Goal: Information Seeking & Learning: Learn about a topic

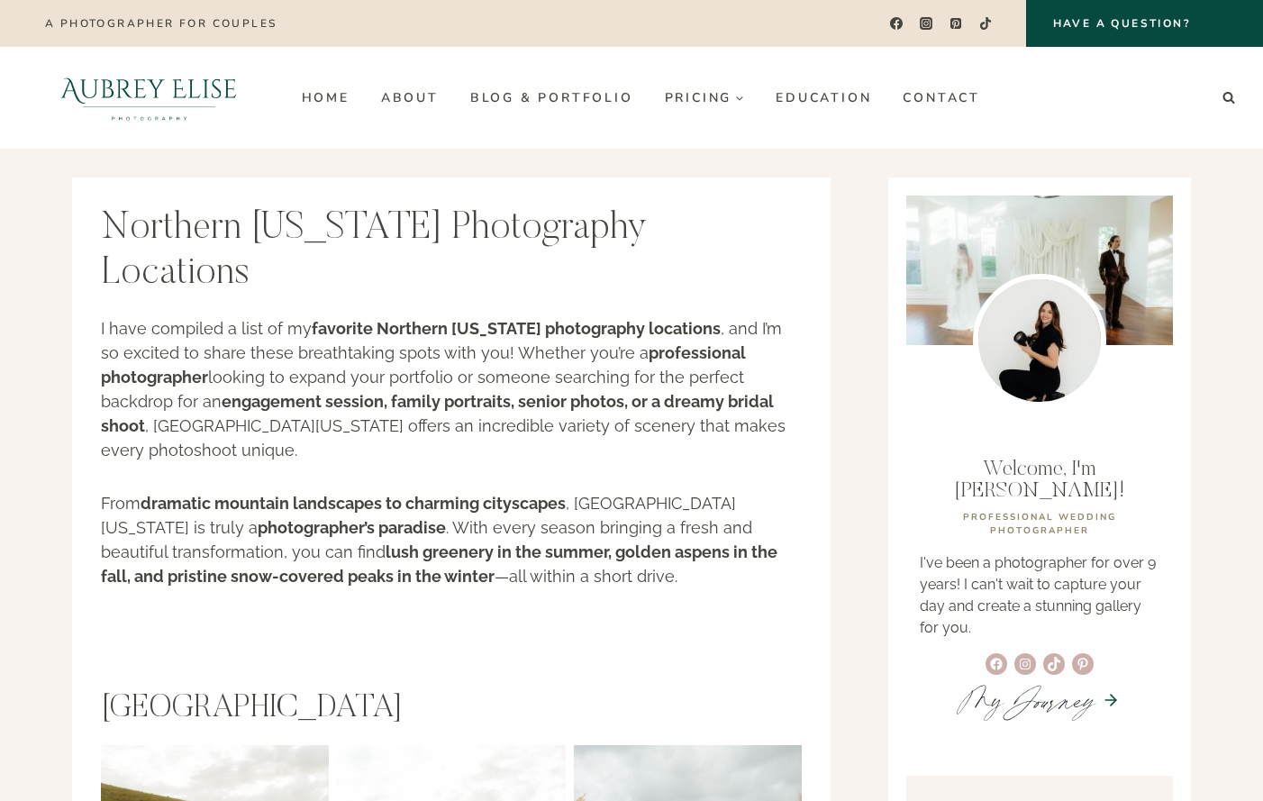
drag, startPoint x: 786, startPoint y: 483, endPoint x: 758, endPoint y: 447, distance: 45.6
click at [782, 491] on p "From dramatic mountain landscapes to charming cityscapes , [GEOGRAPHIC_DATA][US…" at bounding box center [451, 539] width 701 height 97
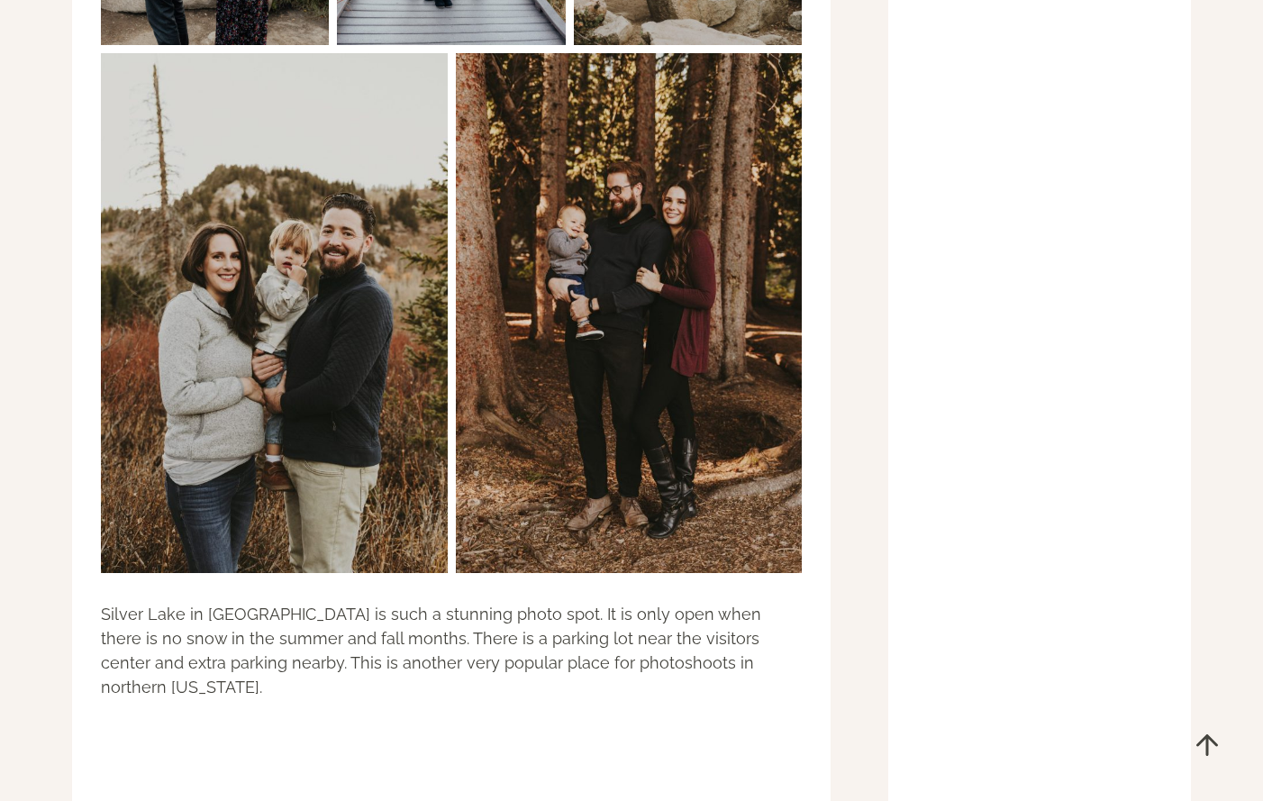
scroll to position [14492, 0]
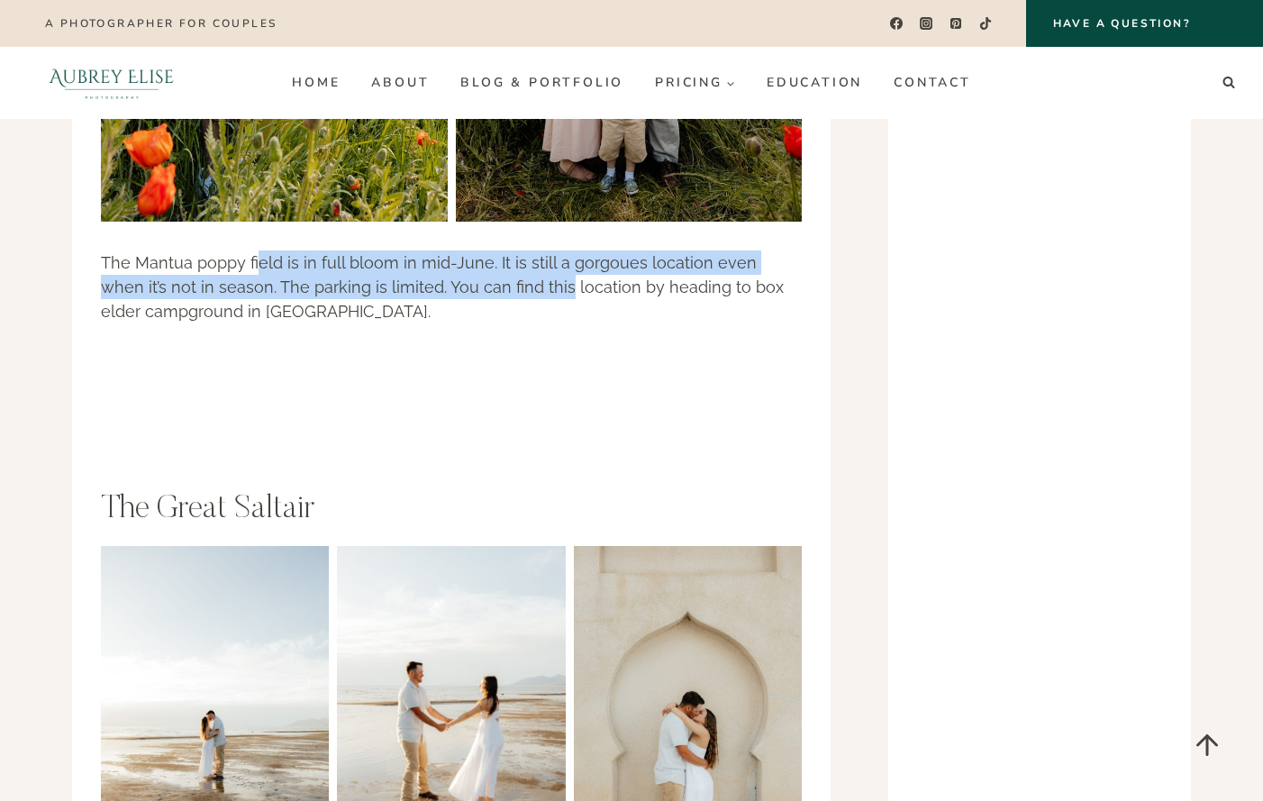
drag, startPoint x: 462, startPoint y: 140, endPoint x: 515, endPoint y: 138, distance: 53.2
click at [515, 250] on p "The Mantua poppy field is in full bloom in mid-June. It is still a gorgoues loc…" at bounding box center [451, 286] width 701 height 73
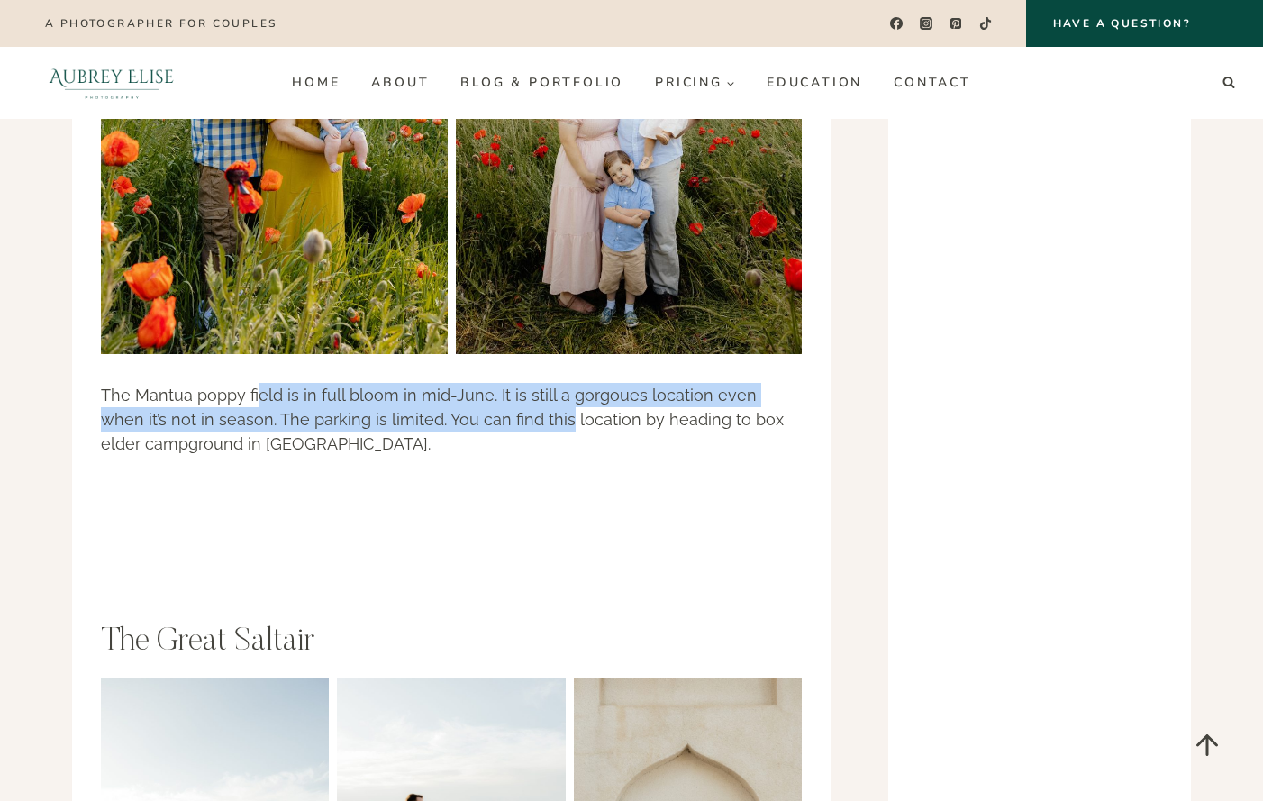
scroll to position [18175, 0]
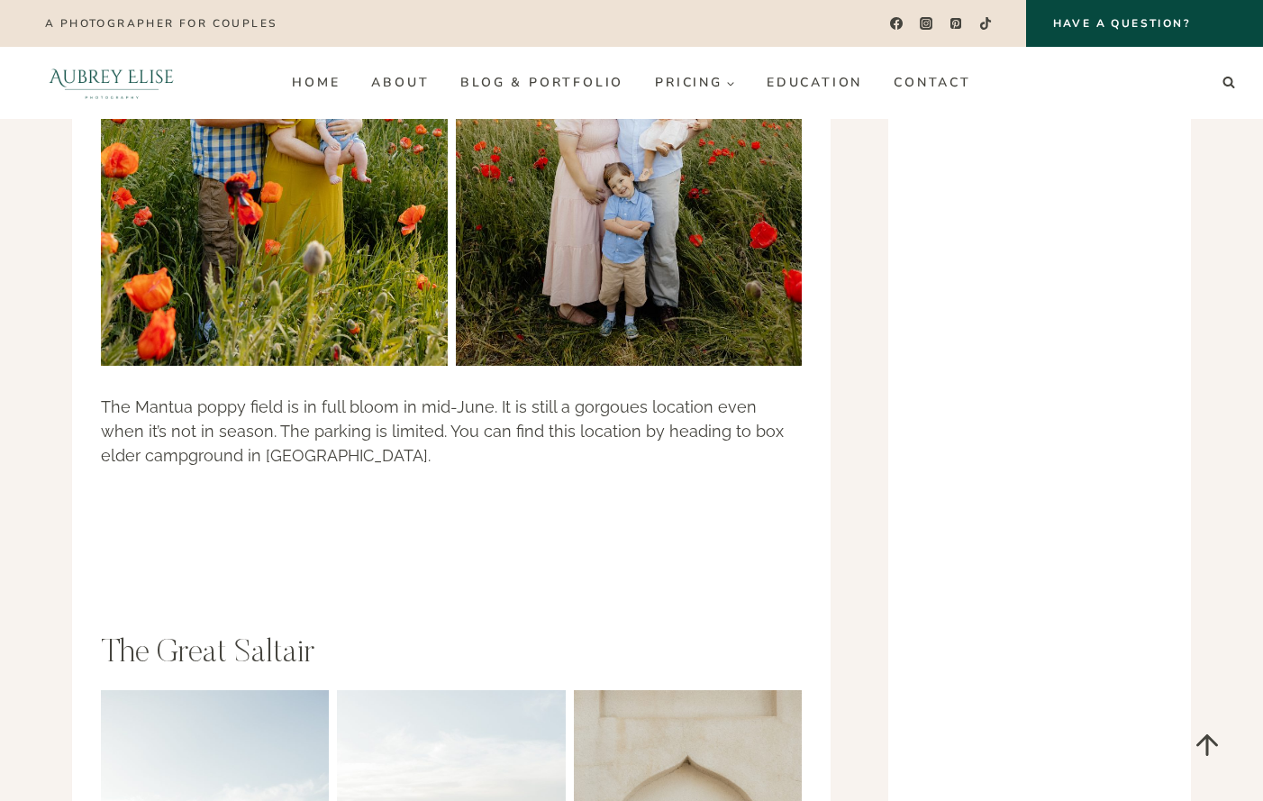
drag, startPoint x: 260, startPoint y: 253, endPoint x: 603, endPoint y: 285, distance: 343.7
click at [595, 394] on p "The Mantua poppy field is in full bloom in mid-June. It is still a gorgoues loc…" at bounding box center [451, 430] width 701 height 73
click at [603, 394] on p "The Mantua poppy field is in full bloom in mid-June. It is still a gorgoues loc…" at bounding box center [451, 430] width 701 height 73
drag, startPoint x: 675, startPoint y: 273, endPoint x: 747, endPoint y: 273, distance: 71.1
click at [726, 394] on p "The Mantua poppy field is in full bloom in mid-June. It is still a gorgoues loc…" at bounding box center [451, 430] width 701 height 73
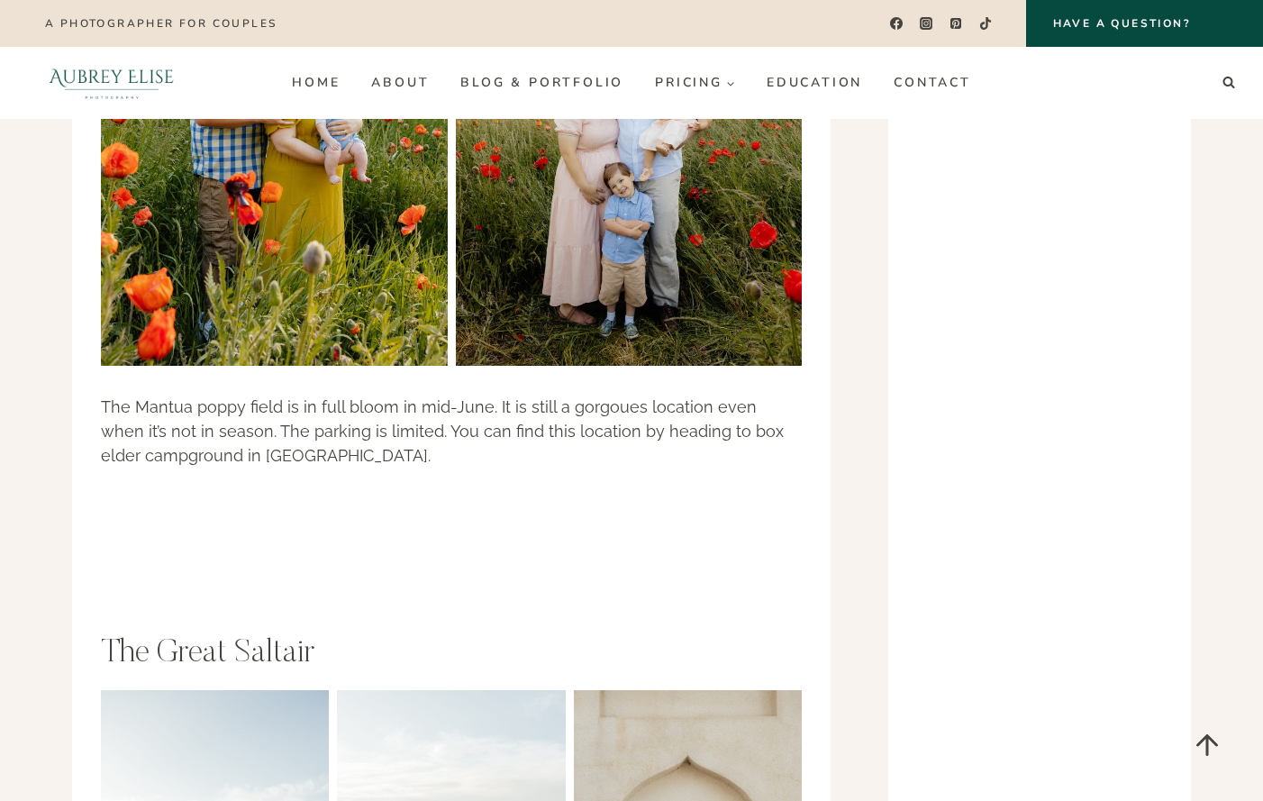
click at [666, 394] on p "The Mantua poppy field is in full bloom in mid-June. It is still a gorgoues loc…" at bounding box center [451, 430] width 701 height 73
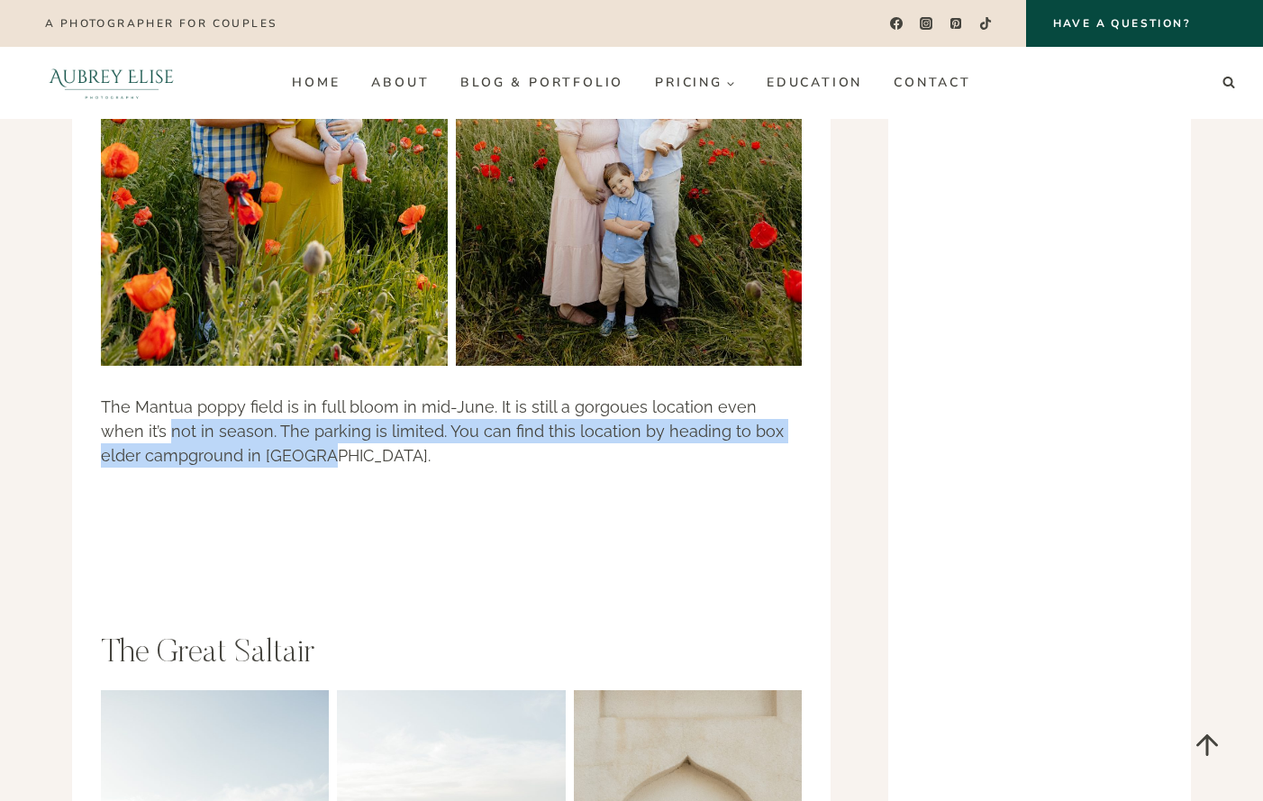
drag, startPoint x: 198, startPoint y: 280, endPoint x: 655, endPoint y: 319, distance: 458.2
click at [620, 394] on p "The Mantua poppy field is in full bloom in mid-June. It is still a gorgoues loc…" at bounding box center [451, 430] width 701 height 73
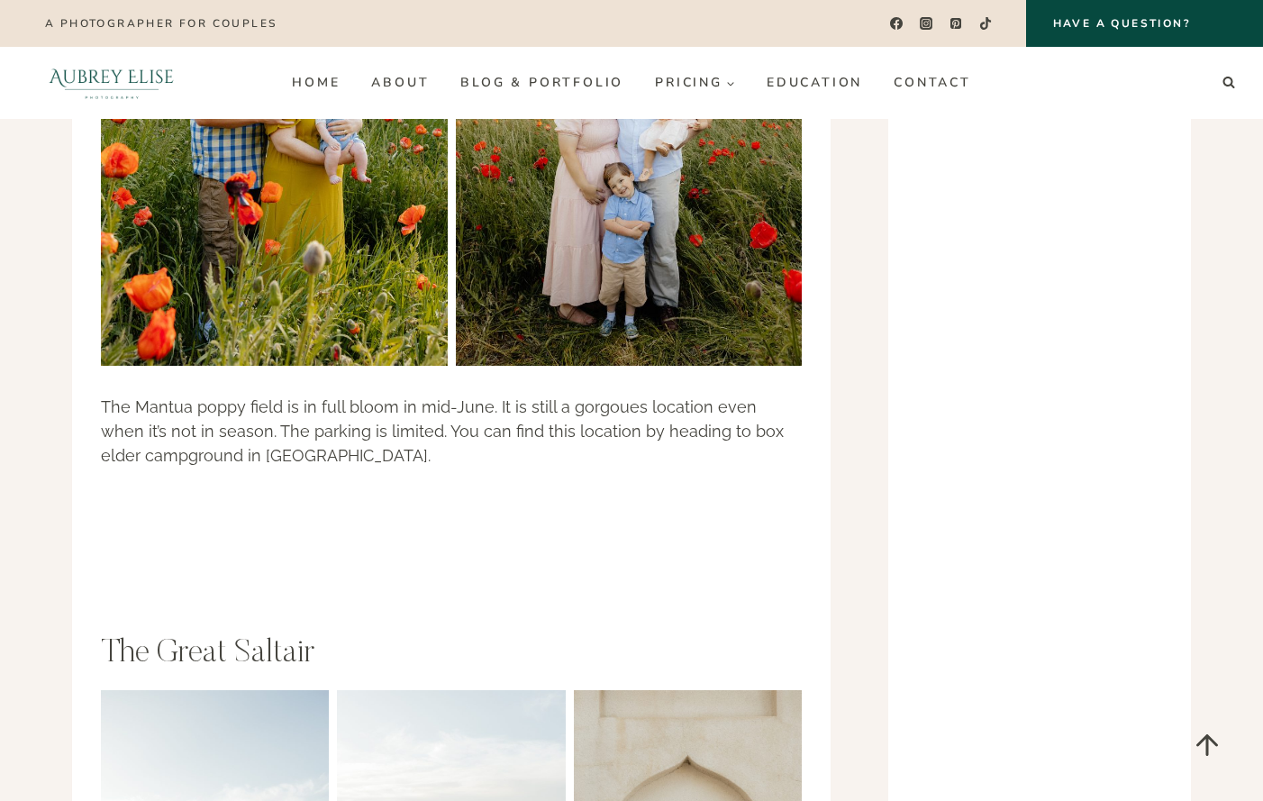
drag, startPoint x: 654, startPoint y: 318, endPoint x: 236, endPoint y: 258, distance: 422.1
click at [651, 394] on p "The Mantua poppy field is in full bloom in mid-June. It is still a gorgoues loc…" at bounding box center [451, 430] width 701 height 73
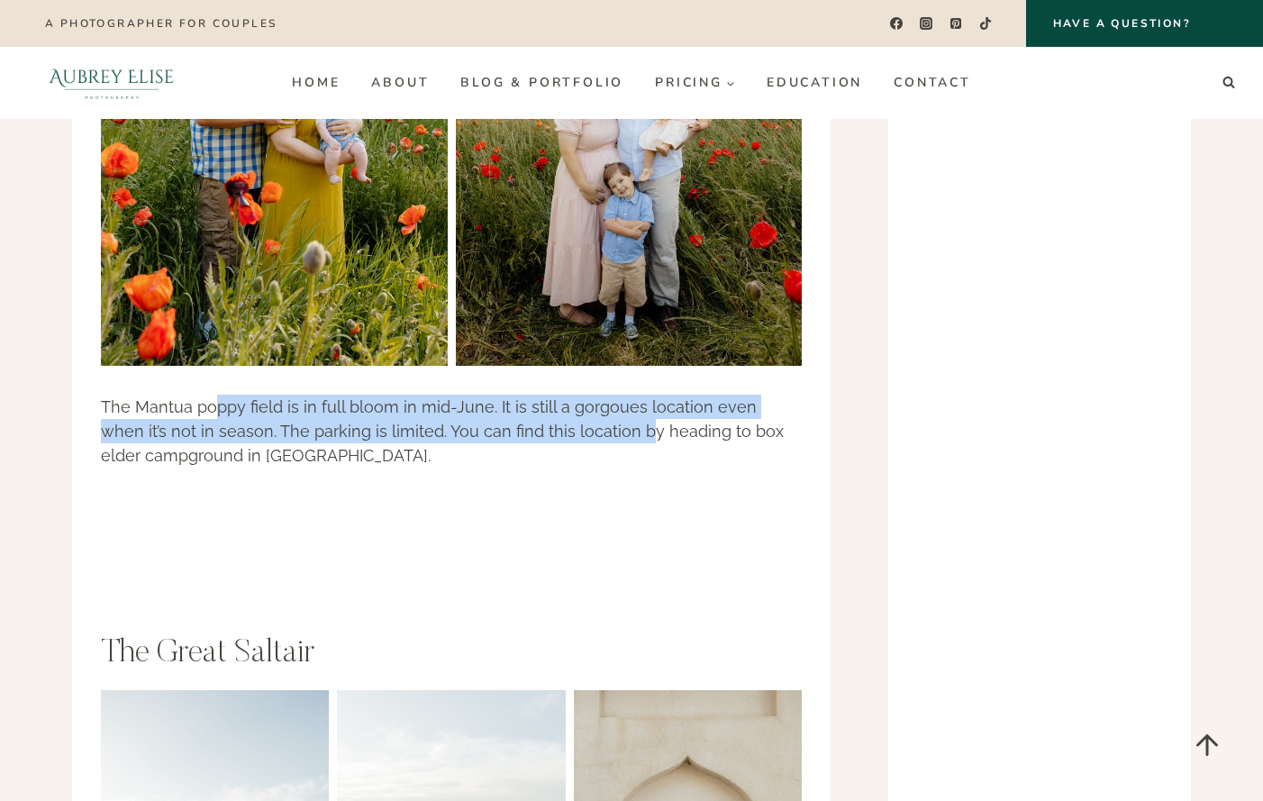
drag, startPoint x: 525, startPoint y: 278, endPoint x: 707, endPoint y: 278, distance: 181.9
click at [690, 394] on p "The Mantua poppy field is in full bloom in mid-June. It is still a gorgoues loc…" at bounding box center [451, 430] width 701 height 73
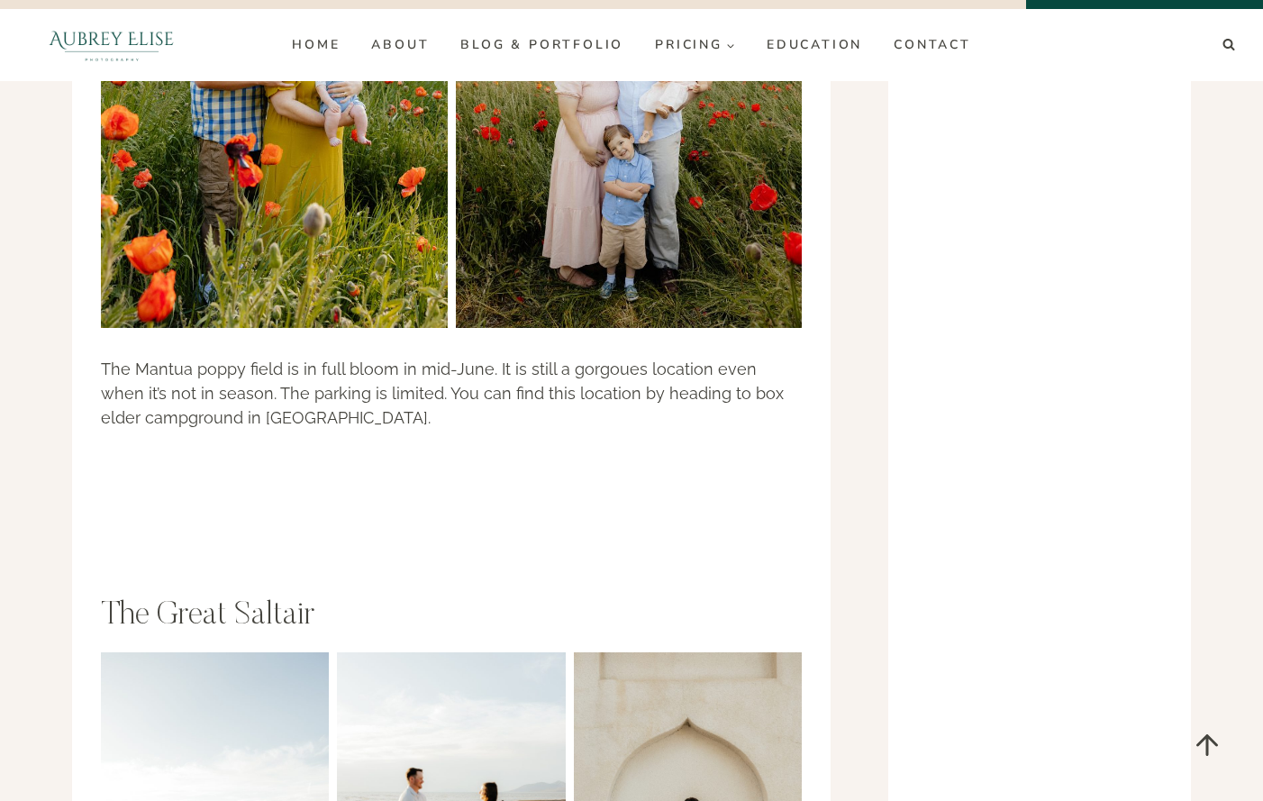
drag, startPoint x: 478, startPoint y: 243, endPoint x: 732, endPoint y: 255, distance: 254.2
click at [708, 357] on p "The Mantua poppy field is in full bloom in mid-June. It is still a gorgoues loc…" at bounding box center [451, 393] width 701 height 73
click at [730, 357] on p "The Mantua poppy field is in full bloom in mid-June. It is still a gorgoues loc…" at bounding box center [451, 393] width 701 height 73
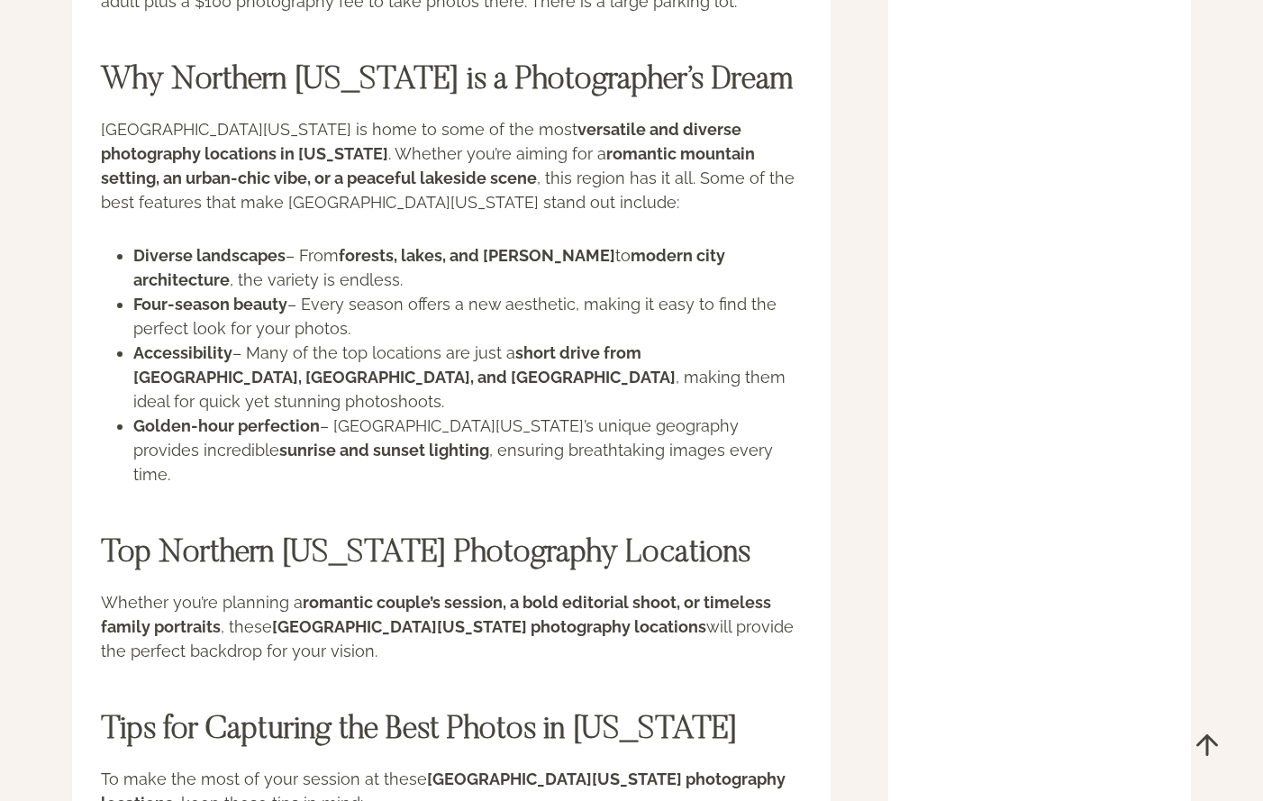
scroll to position [22253, 0]
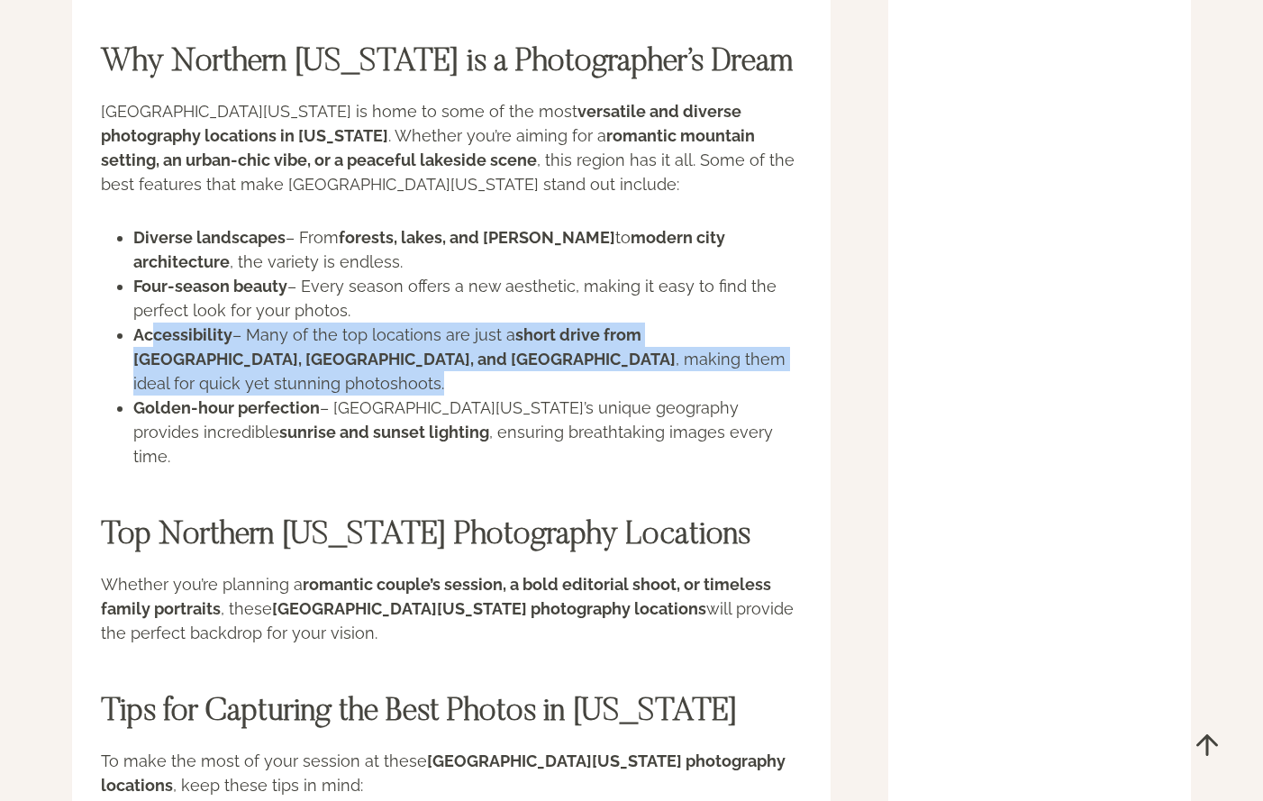
drag, startPoint x: 440, startPoint y: 213, endPoint x: 834, endPoint y: 224, distance: 393.7
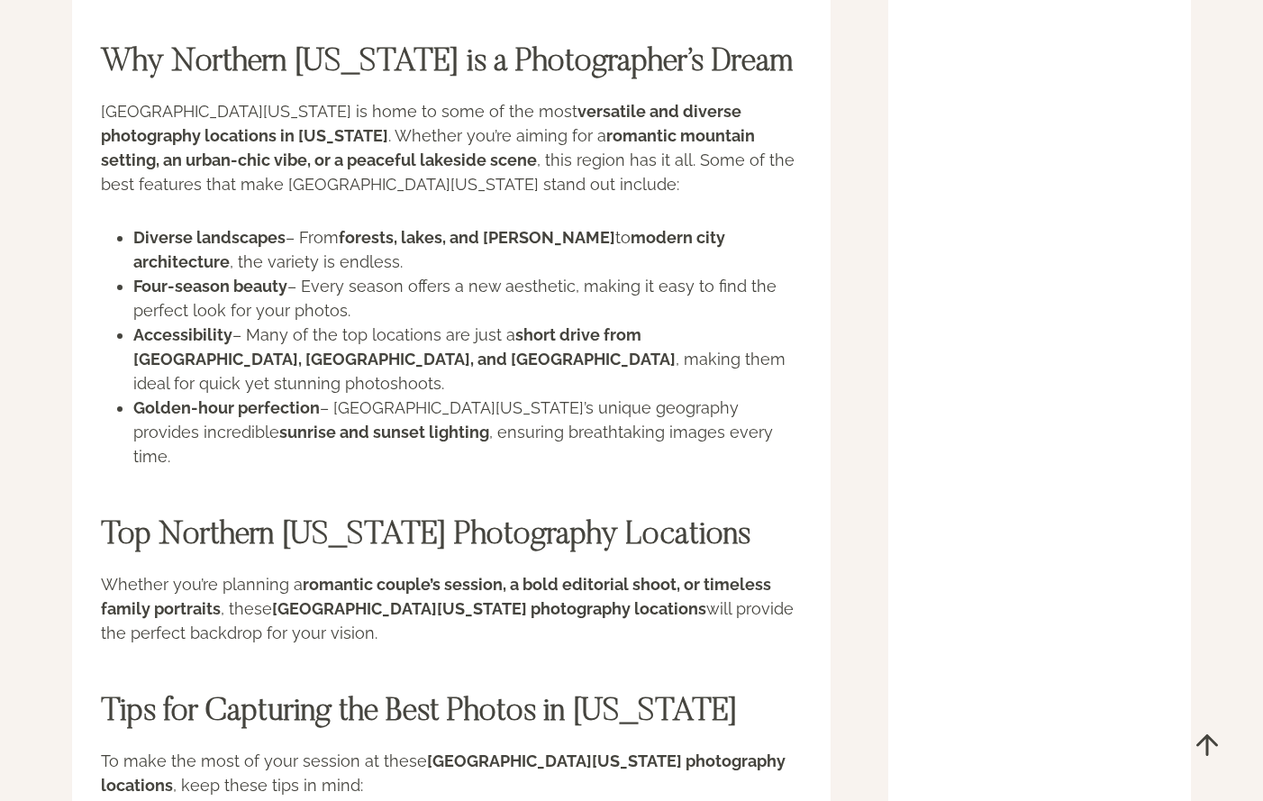
drag, startPoint x: 697, startPoint y: 218, endPoint x: 818, endPoint y: 216, distance: 120.7
click at [696, 322] on li "Accessibility – Many of the top locations are just a short drive from [GEOGRAPH…" at bounding box center [467, 358] width 668 height 73
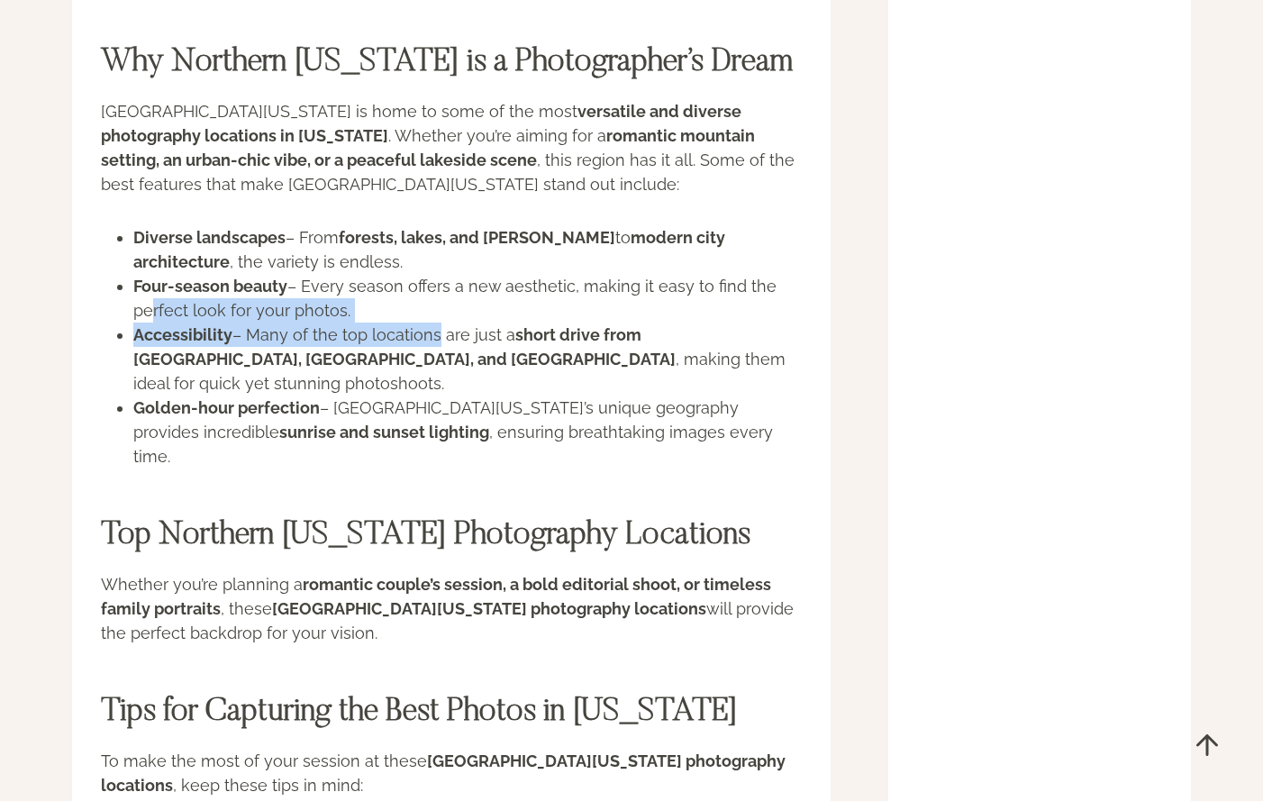
drag, startPoint x: 611, startPoint y: 208, endPoint x: 645, endPoint y: 210, distance: 34.3
click at [628, 225] on ul "Diverse landscapes – From forests, lakes, and [PERSON_NAME] to modern city arch…" at bounding box center [451, 346] width 701 height 243
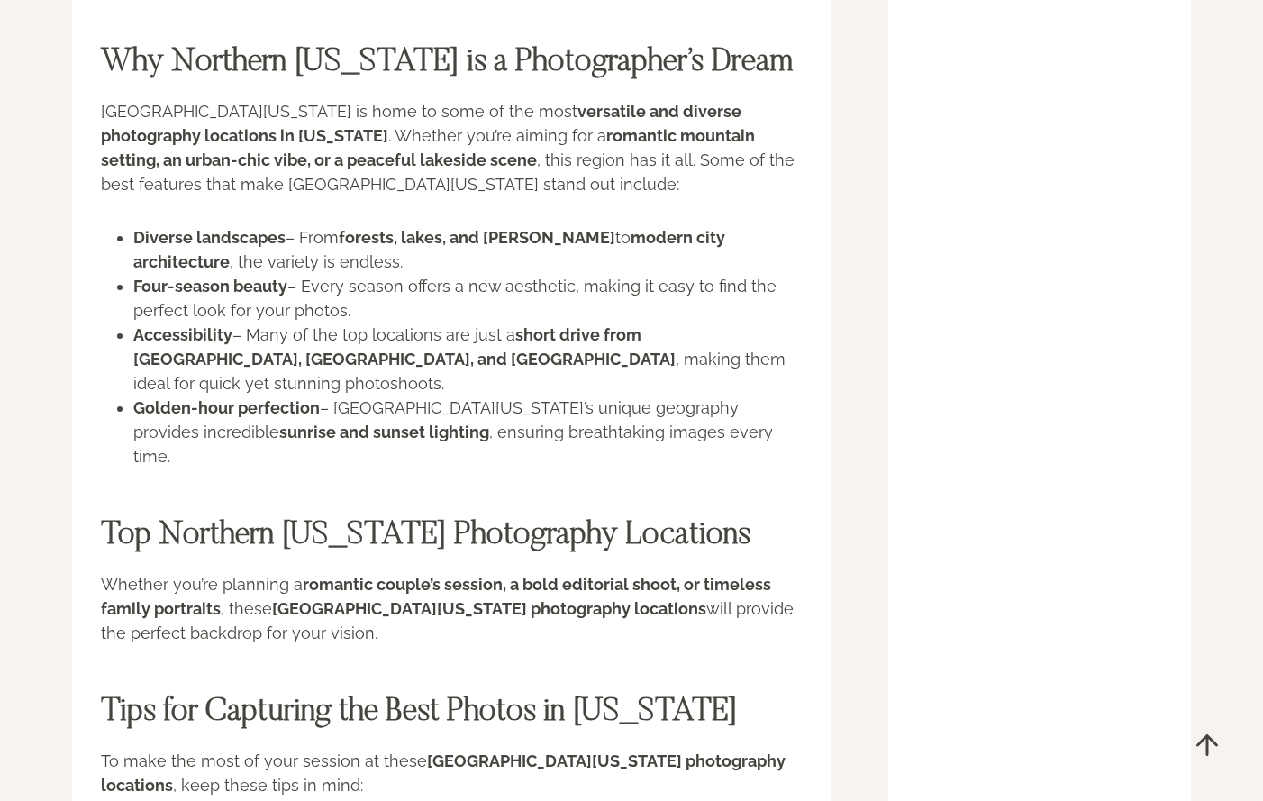
click at [618, 322] on li "Accessibility – Many of the top locations are just a short drive from [GEOGRAPH…" at bounding box center [467, 358] width 668 height 73
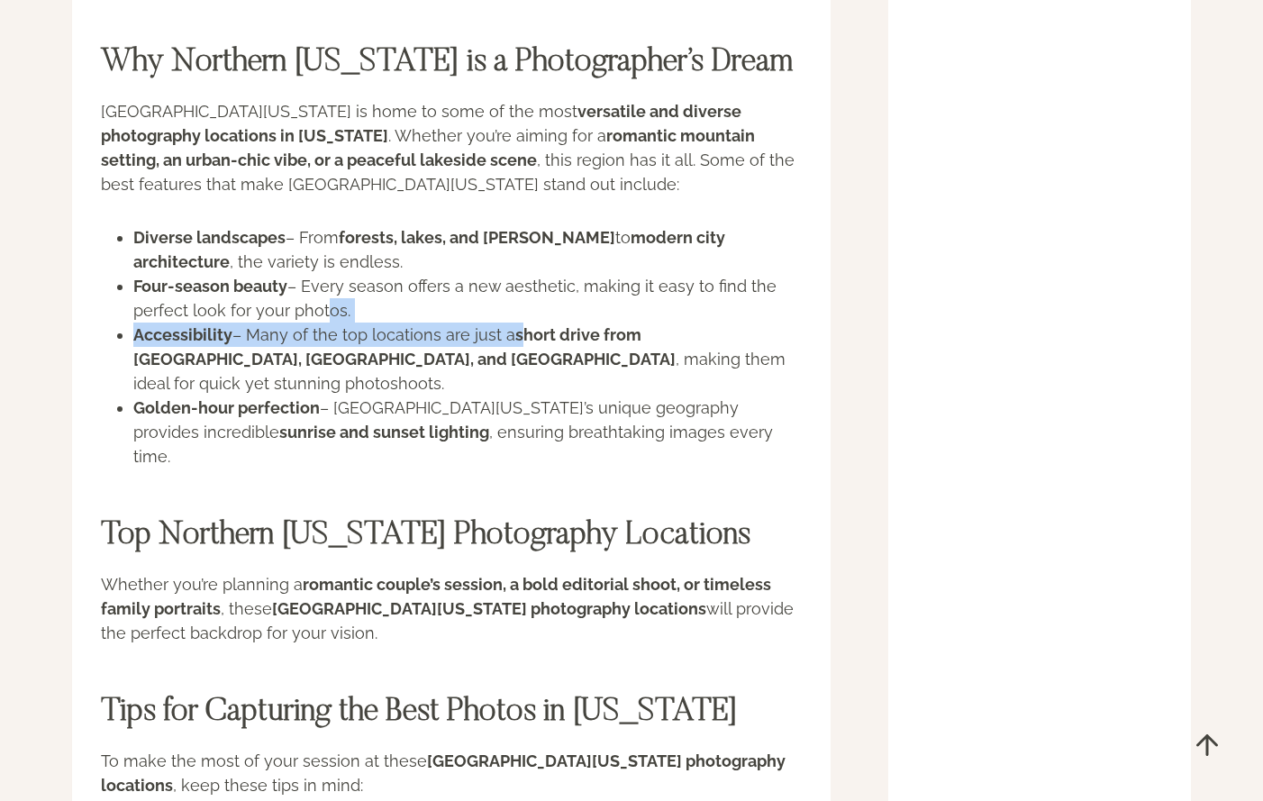
click at [747, 225] on ul "Diverse landscapes – From forests, lakes, and [PERSON_NAME] to modern city arch…" at bounding box center [451, 346] width 701 height 243
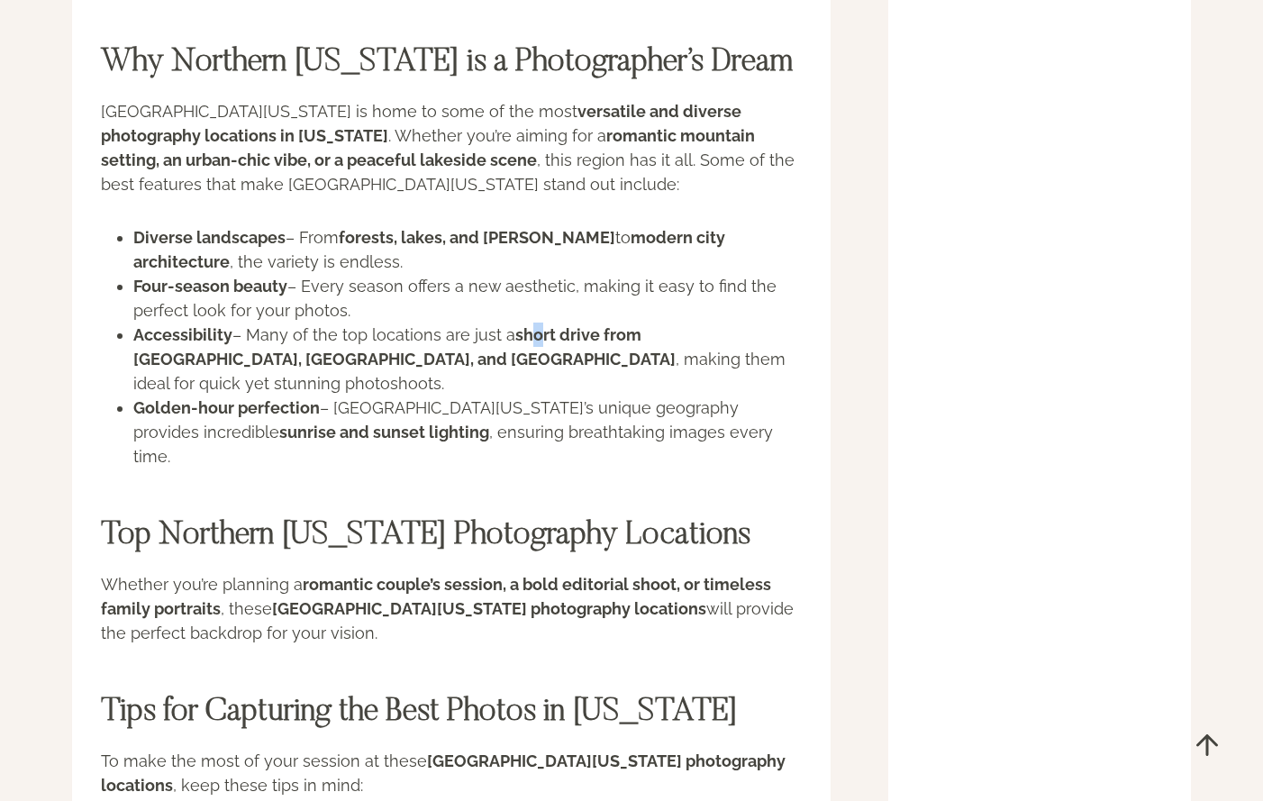
click at [533, 322] on li "Accessibility – Many of the top locations are just a short drive from [GEOGRAPH…" at bounding box center [467, 358] width 668 height 73
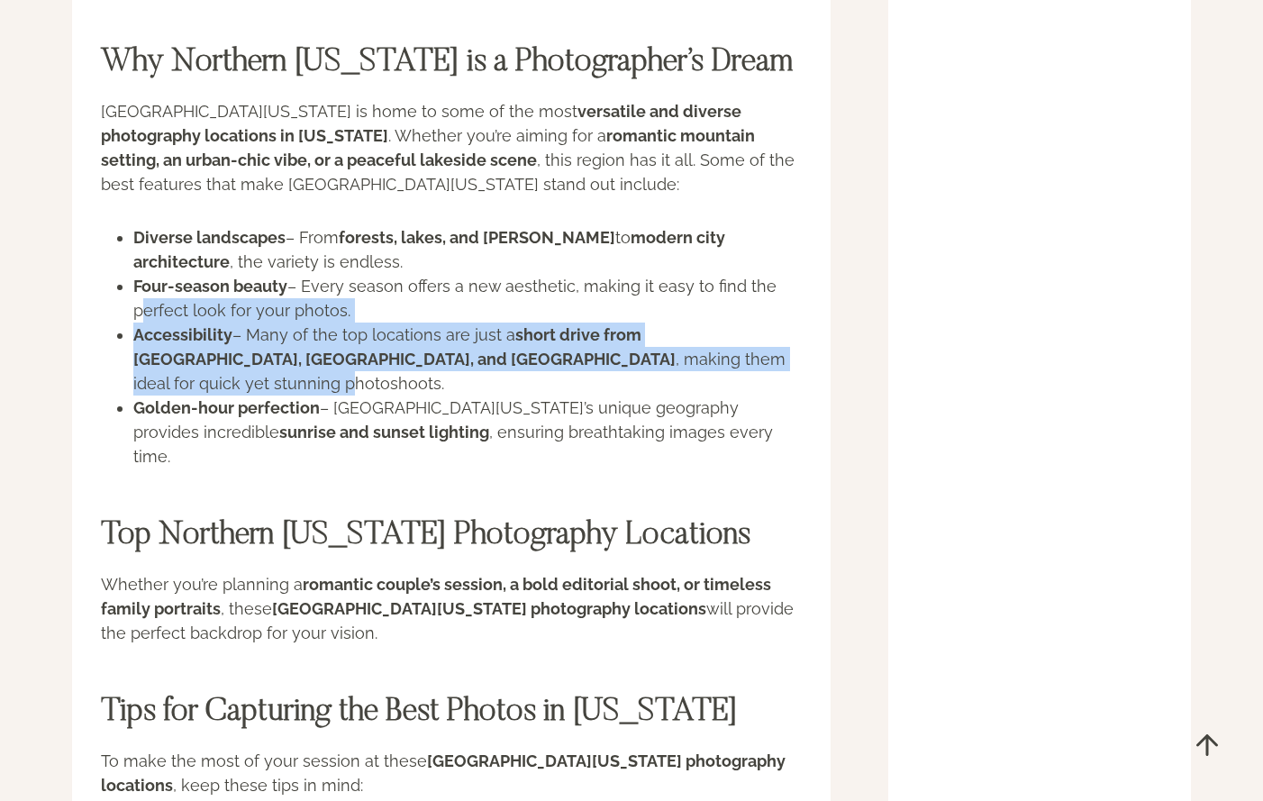
drag, startPoint x: 598, startPoint y: 222, endPoint x: 646, endPoint y: 220, distance: 47.8
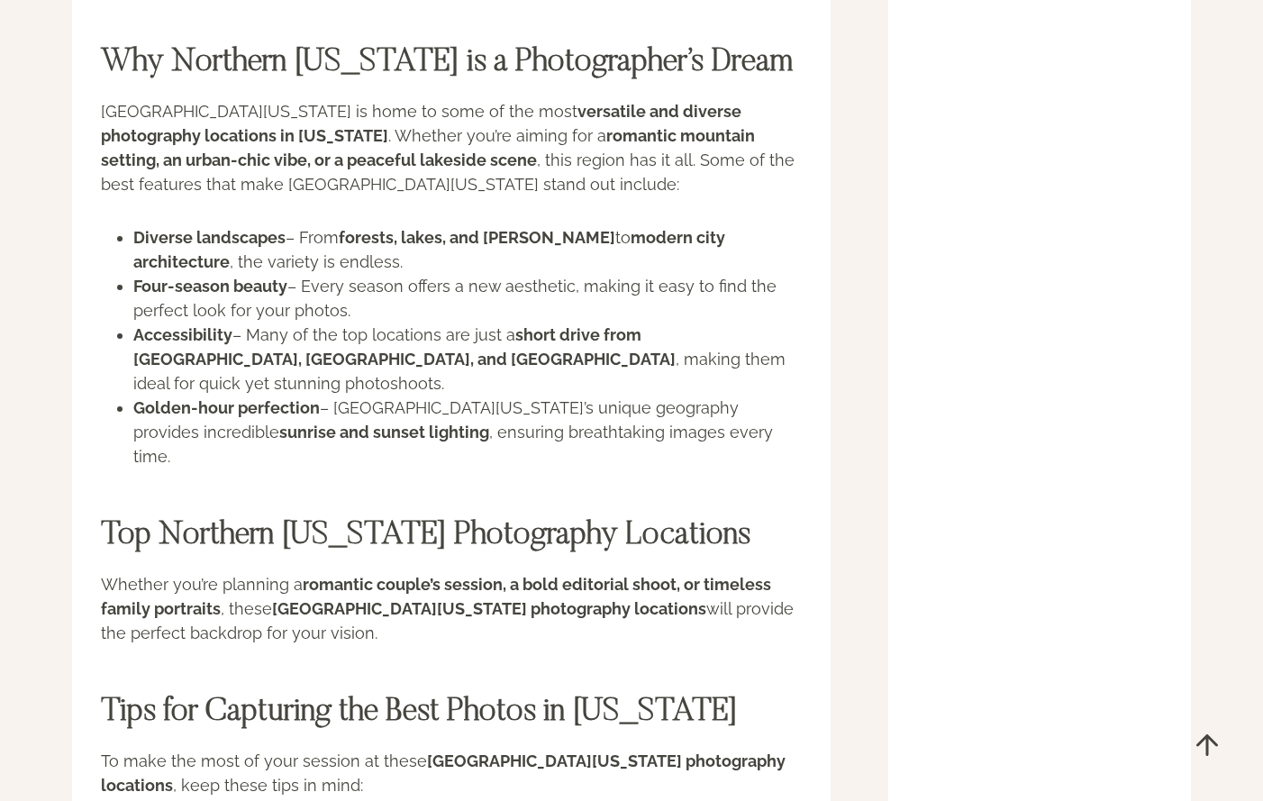
click at [623, 322] on li "Accessibility – Many of the top locations are just a short drive from [GEOGRAPH…" at bounding box center [467, 358] width 668 height 73
drag, startPoint x: 161, startPoint y: 177, endPoint x: 716, endPoint y: 215, distance: 556.1
click at [604, 225] on ul "Diverse landscapes – From forests, lakes, and [PERSON_NAME] to modern city arch…" at bounding box center [451, 346] width 701 height 243
click at [716, 322] on li "Accessibility – Many of the top locations are just a short drive from [GEOGRAPH…" at bounding box center [467, 358] width 668 height 73
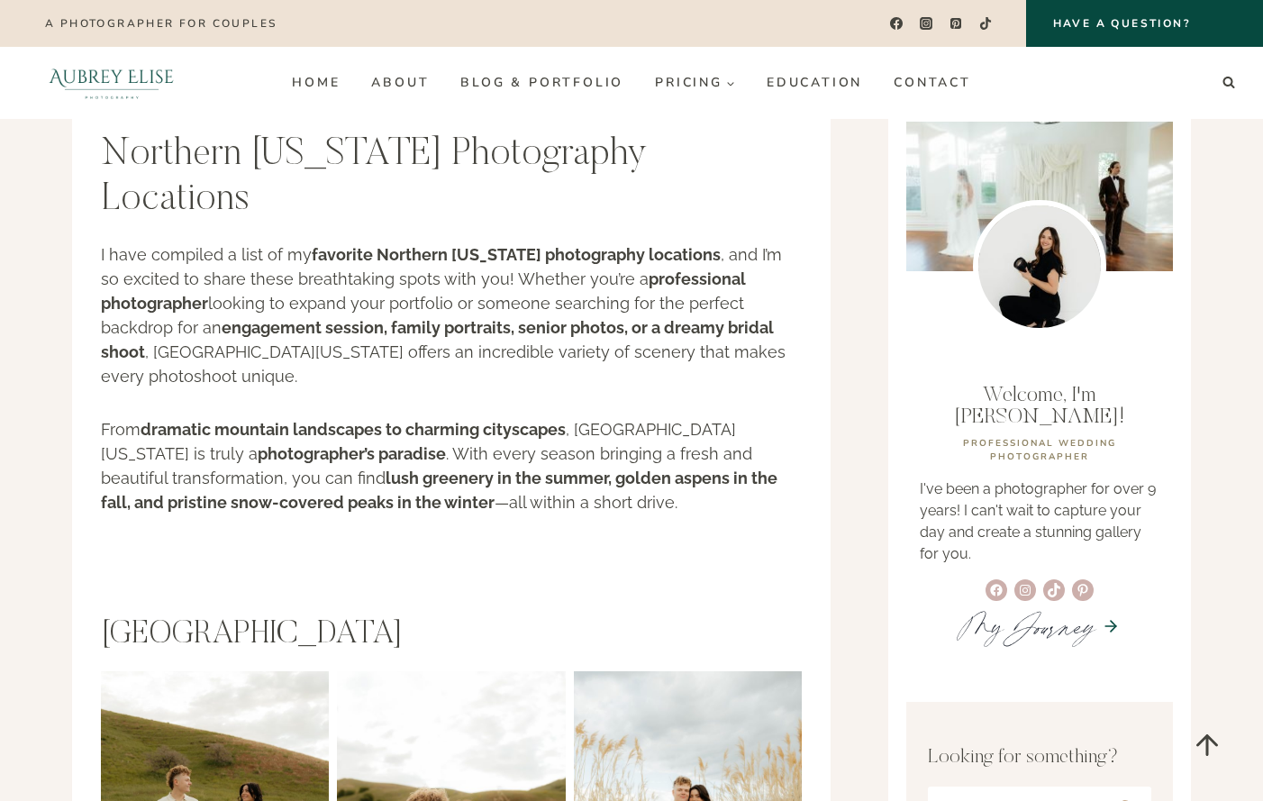
scroll to position [0, 0]
